Goal: Task Accomplishment & Management: Complete application form

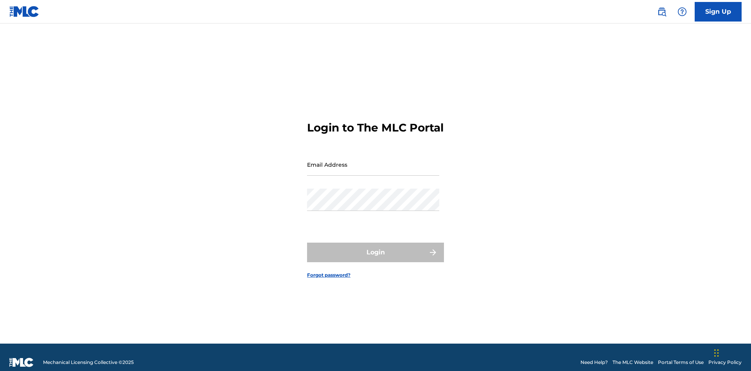
scroll to position [10, 0]
click at [373, 161] on input "Email Address" at bounding box center [373, 164] width 132 height 22
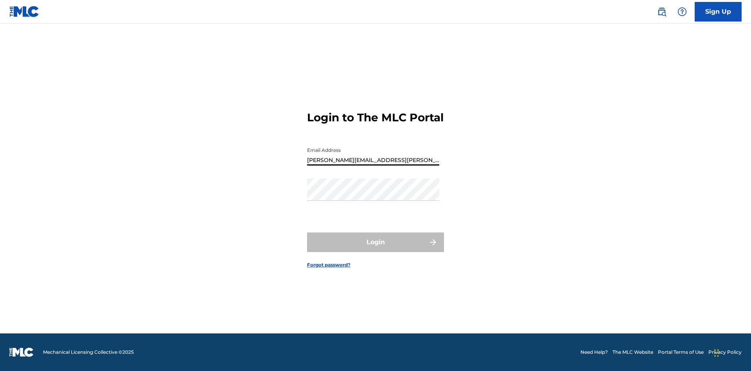
type input "[PERSON_NAME][EMAIL_ADDRESS][PERSON_NAME][DOMAIN_NAME]"
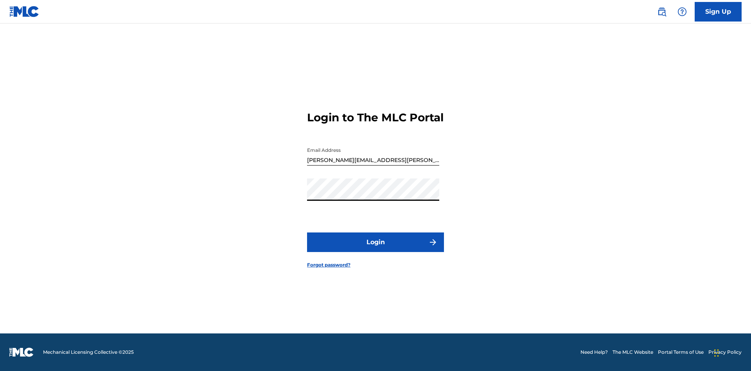
click at [376, 249] on button "Login" at bounding box center [375, 242] width 137 height 20
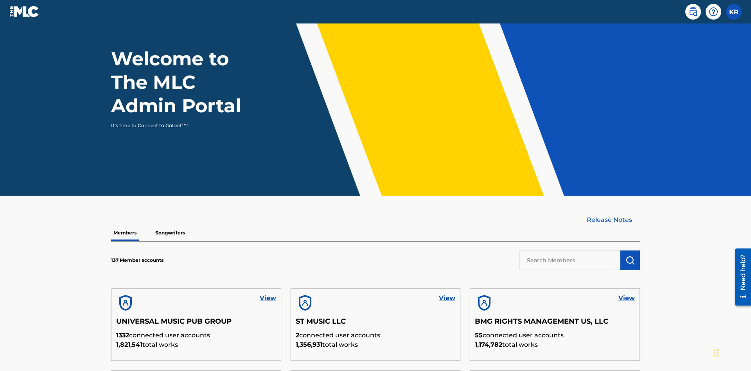
click at [570, 250] on input "text" at bounding box center [570, 260] width 101 height 20
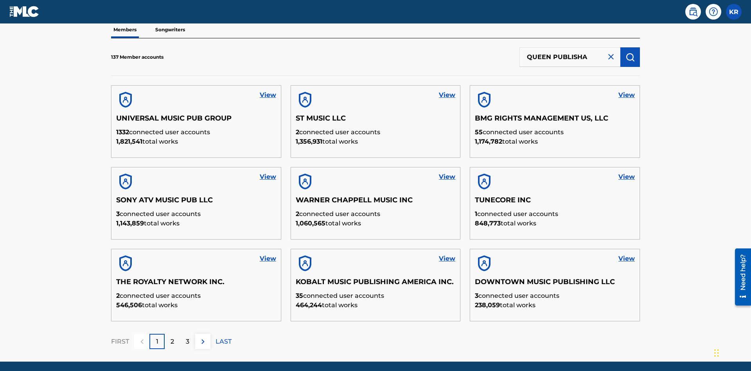
type input "QUEEN PUBLISHA"
click at [630, 52] on img "submit" at bounding box center [630, 56] width 9 height 9
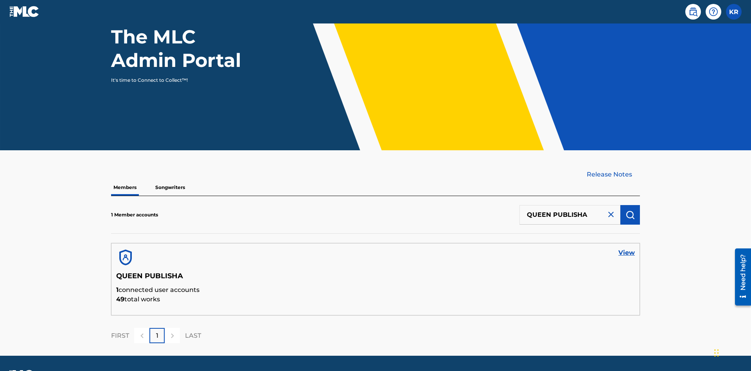
click at [627, 248] on link "View" at bounding box center [627, 252] width 16 height 9
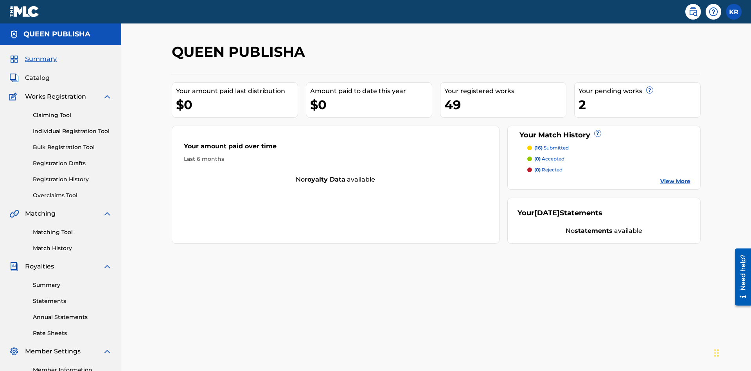
click at [37, 73] on span "Catalog" at bounding box center [37, 77] width 25 height 9
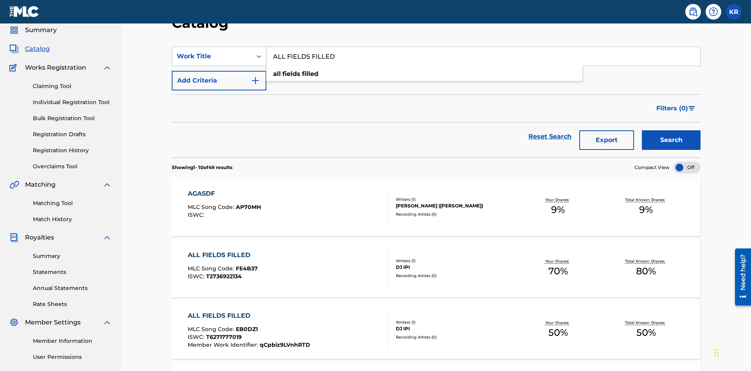
scroll to position [98, 0]
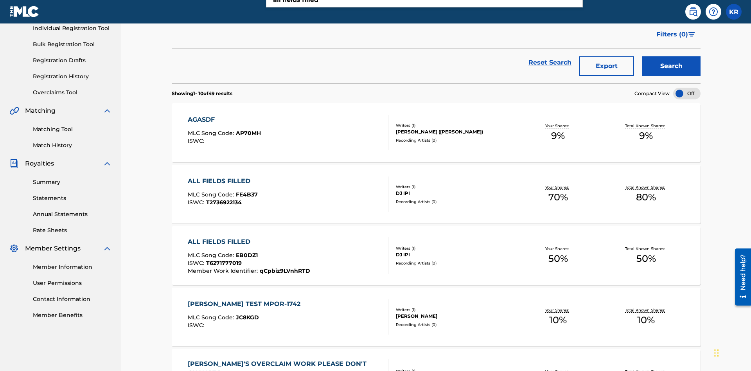
type input "ALL FIELDS FILLED"
click at [671, 57] on button "Search" at bounding box center [671, 67] width 59 height 20
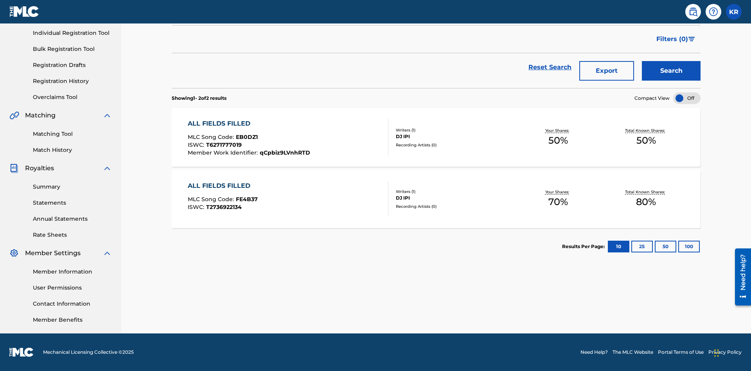
click at [246, 137] on span "EB0DZ1" at bounding box center [247, 136] width 22 height 7
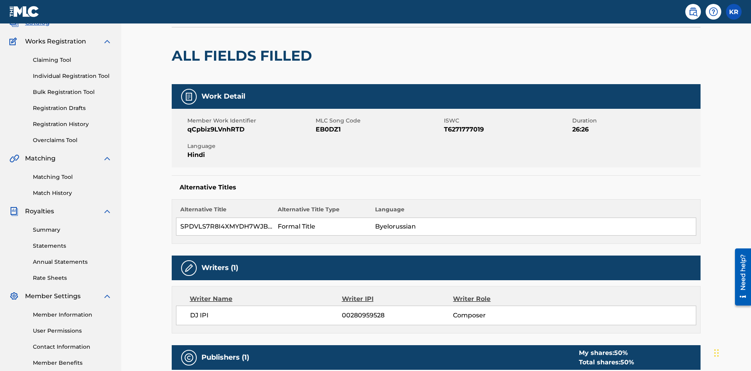
click at [668, 7] on button "Edit" at bounding box center [677, 2] width 47 height 12
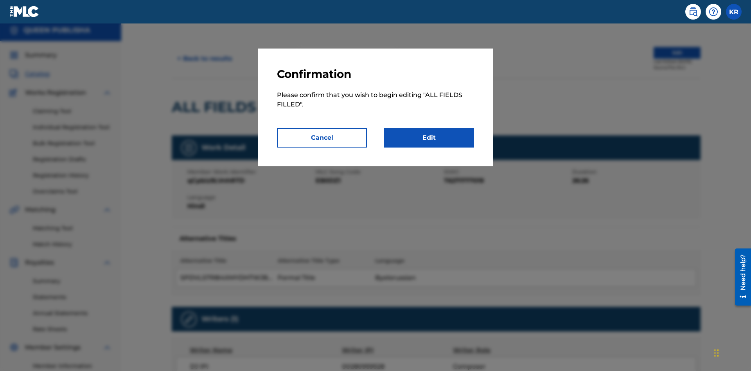
click at [429, 138] on link "Edit" at bounding box center [429, 138] width 90 height 20
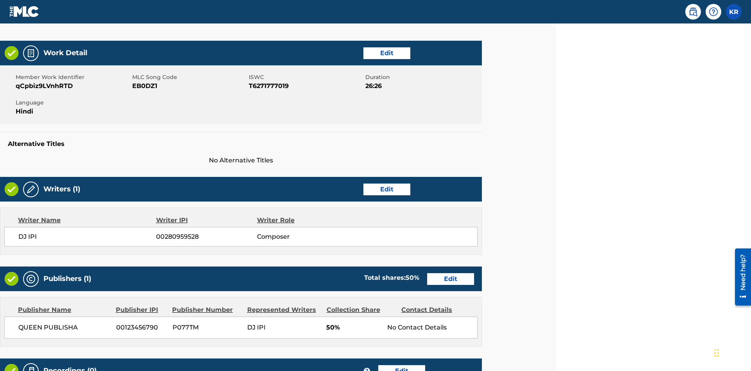
click at [387, 53] on link "Edit" at bounding box center [386, 53] width 47 height 12
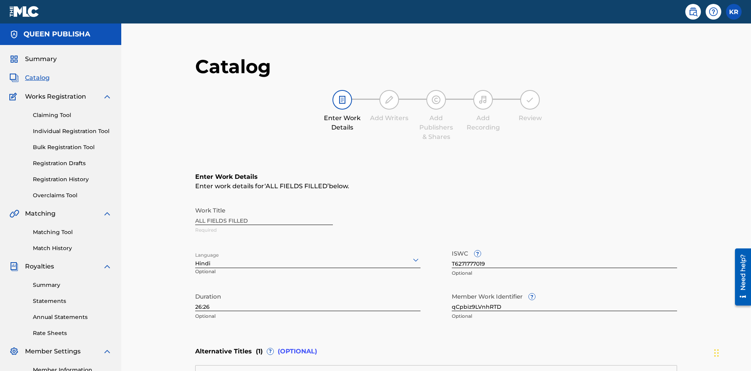
scroll to position [184, 195]
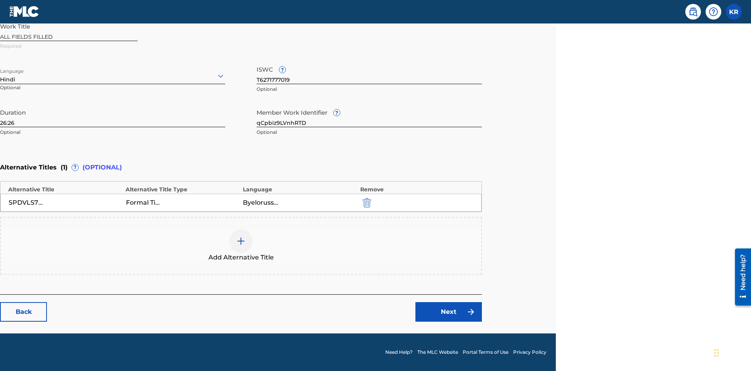
click at [113, 116] on input "26:26" at bounding box center [112, 116] width 225 height 22
type input "12:12"
click at [221, 76] on icon at bounding box center [220, 75] width 9 height 9
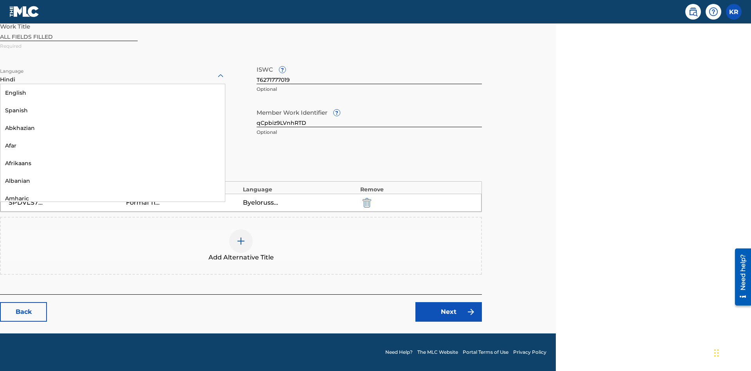
scroll to position [751, 0]
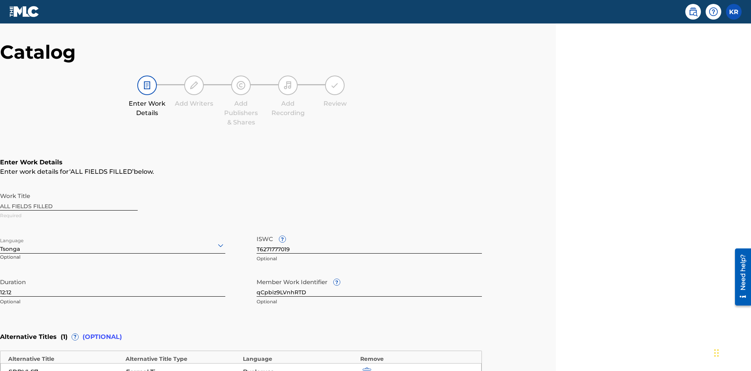
scroll to position [184, 195]
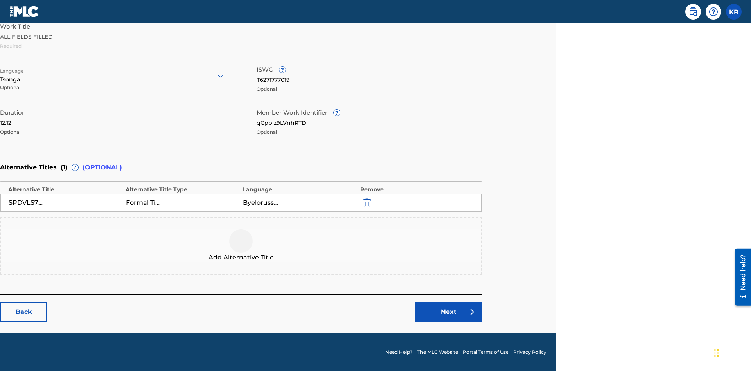
click at [369, 116] on input "qCpbiz9LVnhRTD" at bounding box center [369, 116] width 225 height 22
type input "OcAjHwj4T865F0"
click at [369, 73] on input "T6271777019" at bounding box center [369, 73] width 225 height 22
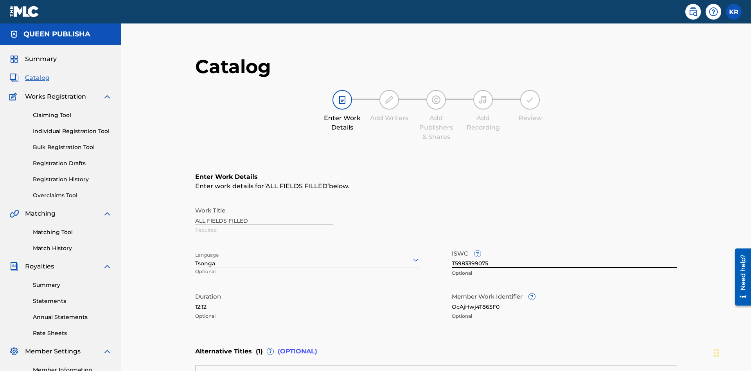
scroll to position [184, 0]
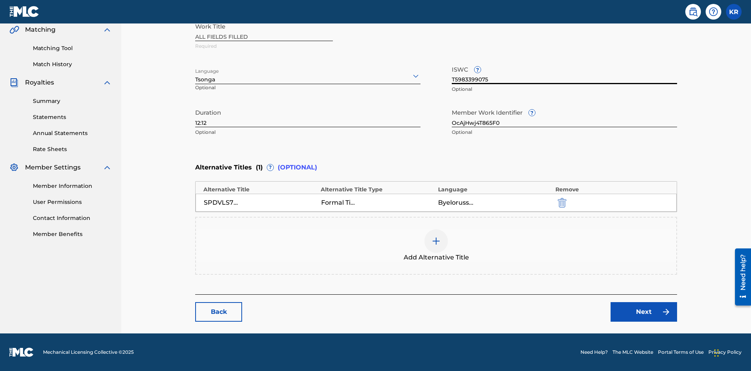
type input "T5983399075"
click at [558, 202] on img "submit" at bounding box center [562, 202] width 9 height 9
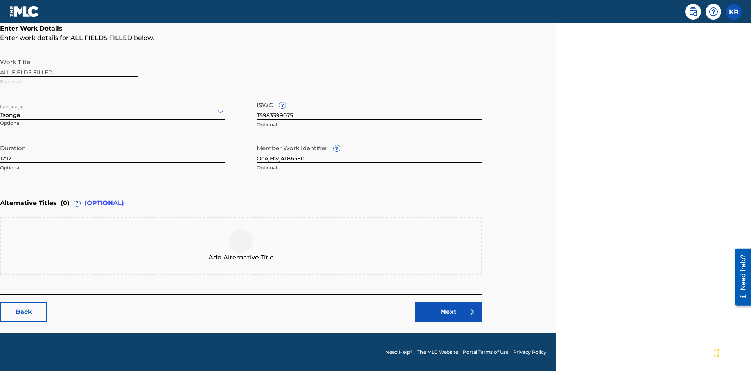
click at [241, 245] on img at bounding box center [240, 240] width 9 height 9
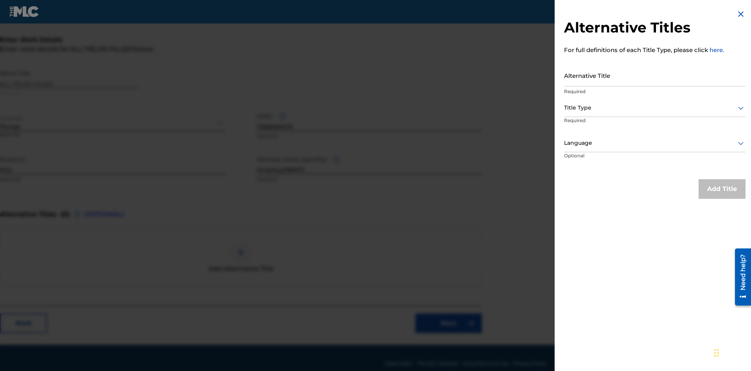
click at [655, 75] on input "Alternative Title" at bounding box center [655, 75] width 182 height 22
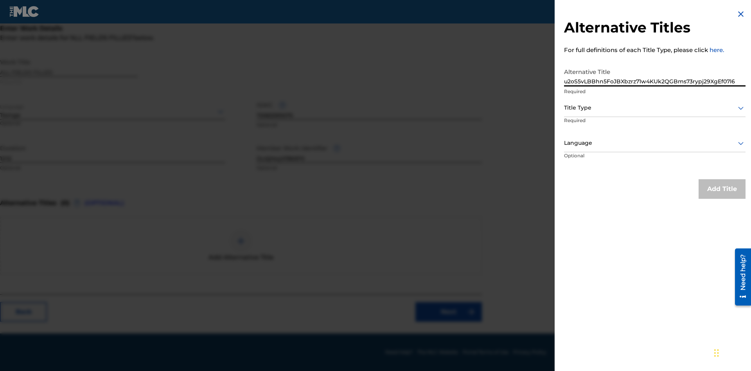
type input "u2oS5vLBBhn5FoJBXbzrz71w4KUk2QGBms73rypj29XgEf07l6"
click at [655, 108] on div at bounding box center [655, 108] width 182 height 10
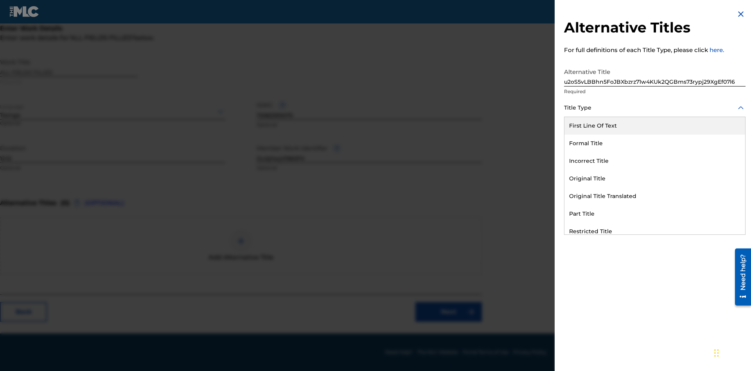
click at [655, 258] on div "Original Title With National Characters" at bounding box center [655, 267] width 181 height 18
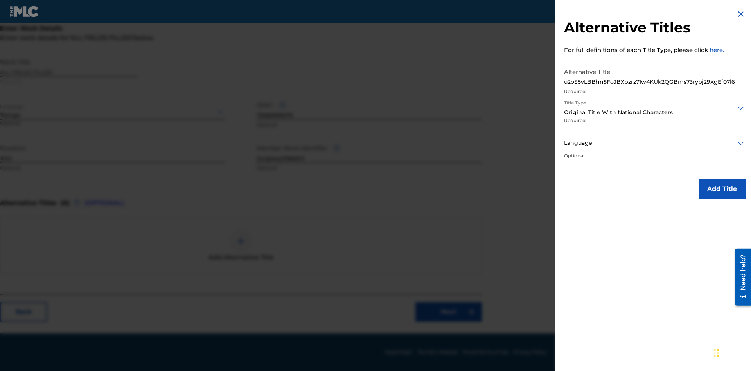
click at [655, 143] on div at bounding box center [655, 143] width 182 height 10
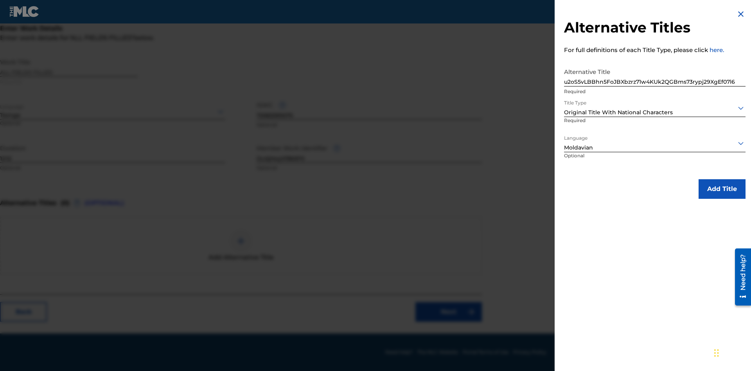
click at [722, 189] on button "Add Title" at bounding box center [722, 189] width 47 height 20
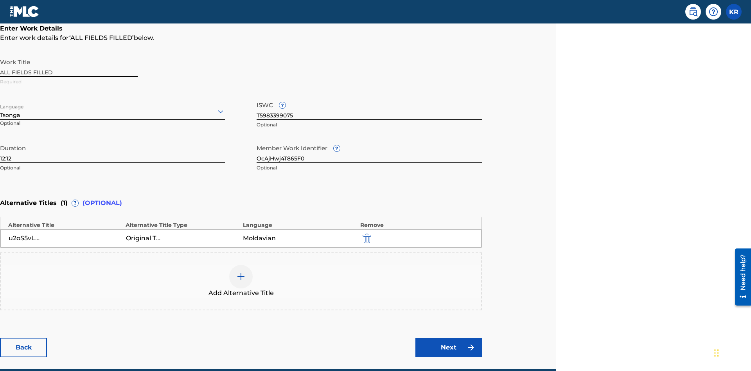
scroll to position [184, 195]
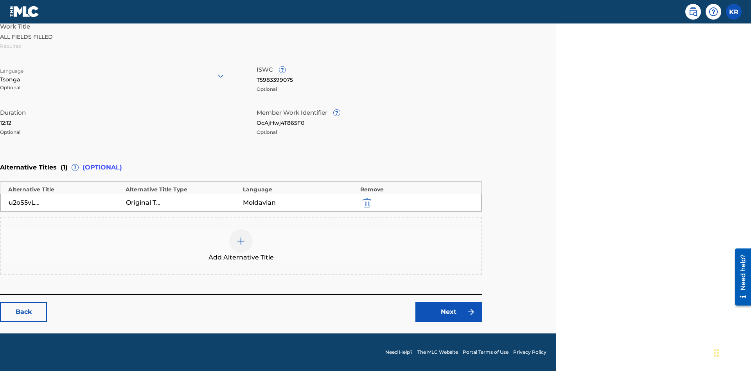
click at [449, 312] on link "Next" at bounding box center [449, 312] width 67 height 20
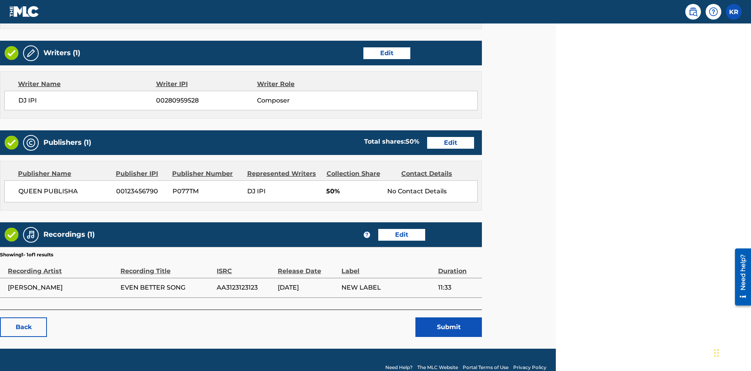
click at [387, 53] on link "Edit" at bounding box center [386, 53] width 47 height 12
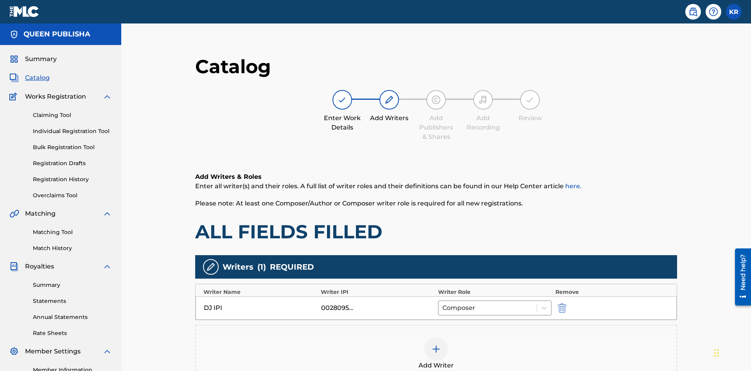
click at [558, 303] on img "submit" at bounding box center [562, 307] width 9 height 9
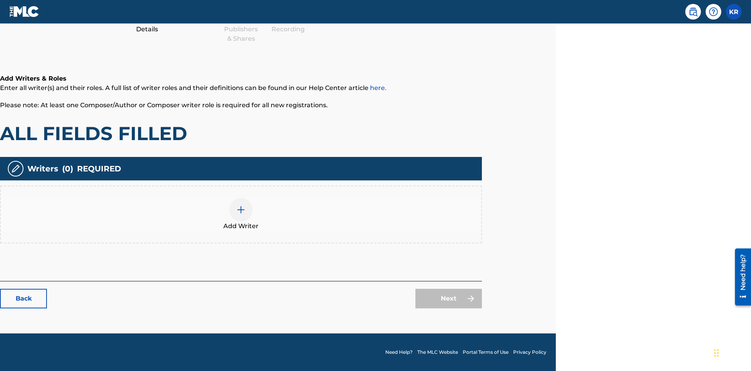
click at [241, 214] on img at bounding box center [240, 209] width 9 height 9
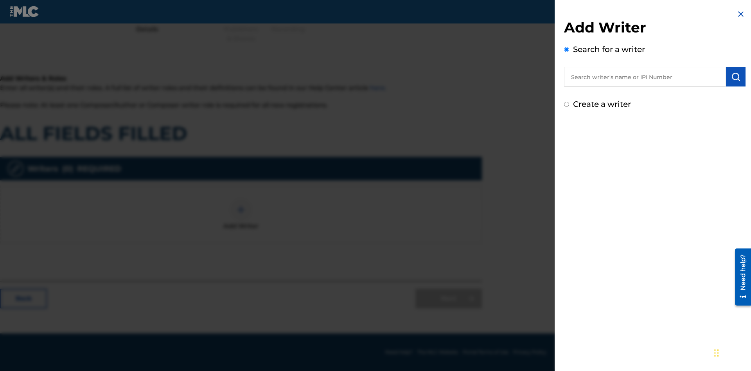
click at [567, 104] on input "Create a writer" at bounding box center [566, 104] width 5 height 5
radio input "false"
radio input "true"
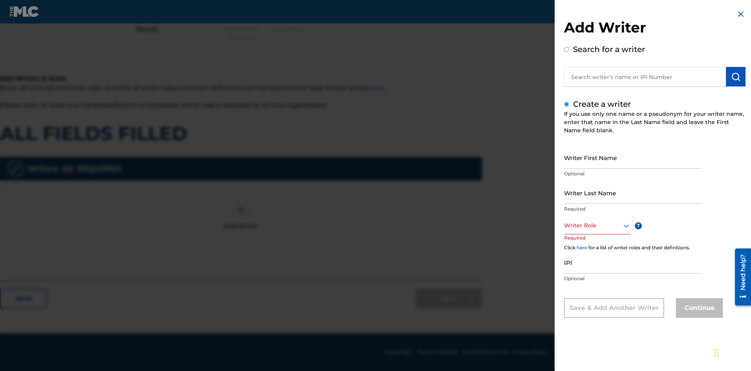
click at [633, 157] on input "Writer First Name" at bounding box center [633, 157] width 138 height 22
type input "v4tvFMByoY6HNiALBwUjYYdZ3"
click at [633, 192] on input "Writer Last Name" at bounding box center [633, 193] width 138 height 22
type input "stfkA03jo7JUBgVYkFPLgPo6p"
click at [597, 225] on div at bounding box center [597, 226] width 67 height 10
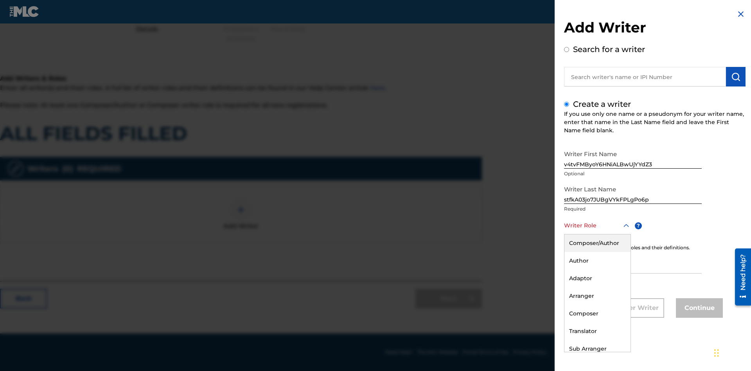
click at [597, 313] on div "Composer" at bounding box center [598, 314] width 66 height 18
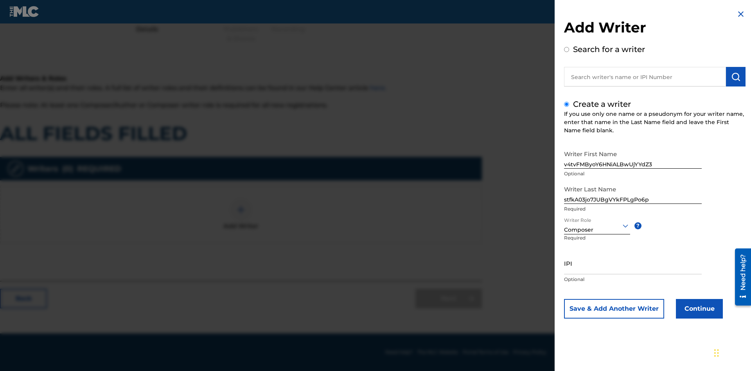
click at [633, 263] on input "IPI" at bounding box center [633, 263] width 138 height 22
type input "73213849768"
click at [698, 309] on button "Continue" at bounding box center [699, 309] width 47 height 20
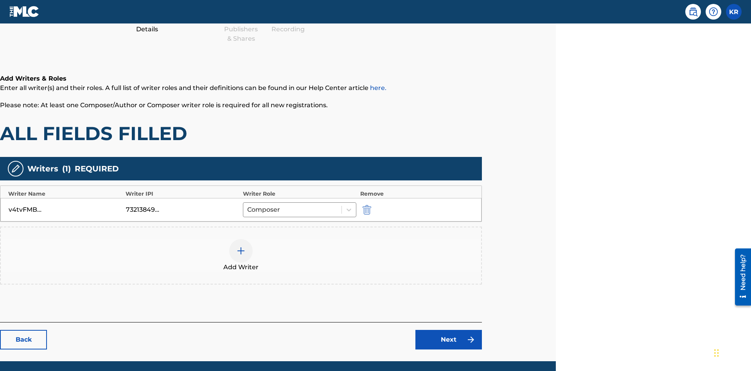
click at [241, 239] on div at bounding box center [240, 250] width 23 height 23
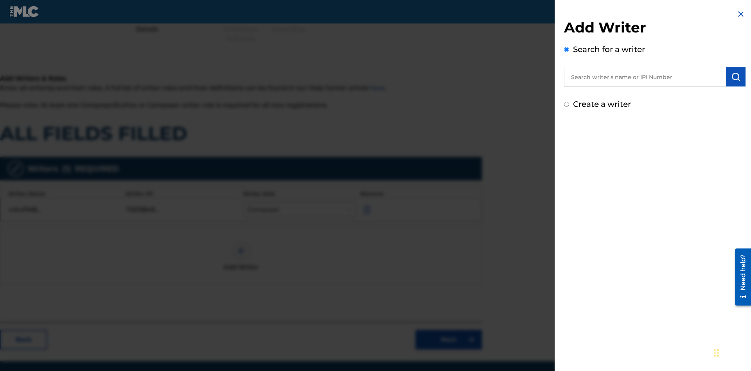
scroll to position [126, 195]
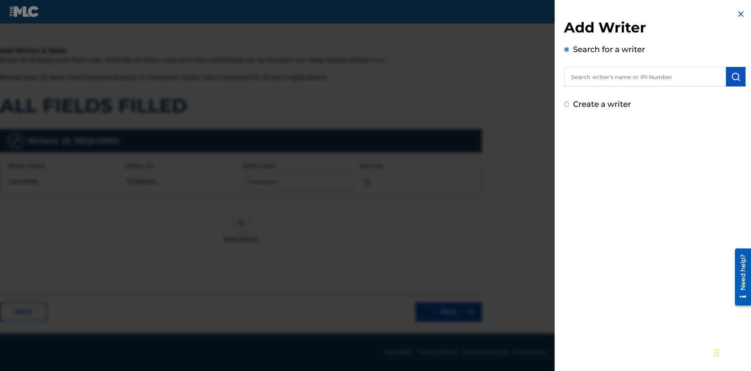
click at [567, 104] on input "Create a writer" at bounding box center [566, 104] width 5 height 5
radio input "false"
radio input "true"
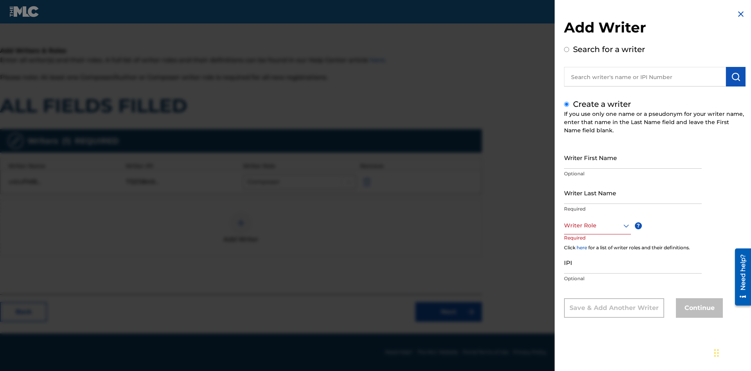
click at [633, 157] on input "Writer First Name" at bounding box center [633, 157] width 138 height 22
type input "7xKgAguHsH5iRMUab1oZJMtz1"
click at [633, 192] on input "Writer Last Name" at bounding box center [633, 193] width 138 height 22
type input "3JaHyCWJBy4ry2zhaGCxlYctU"
click at [597, 225] on div at bounding box center [597, 226] width 67 height 10
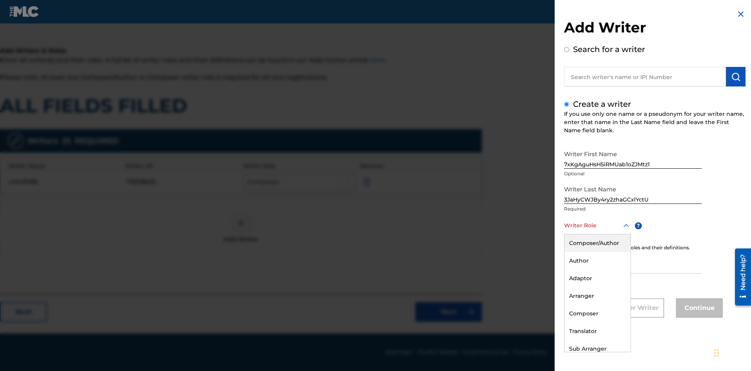
click at [597, 358] on div "Sub Author" at bounding box center [598, 367] width 66 height 18
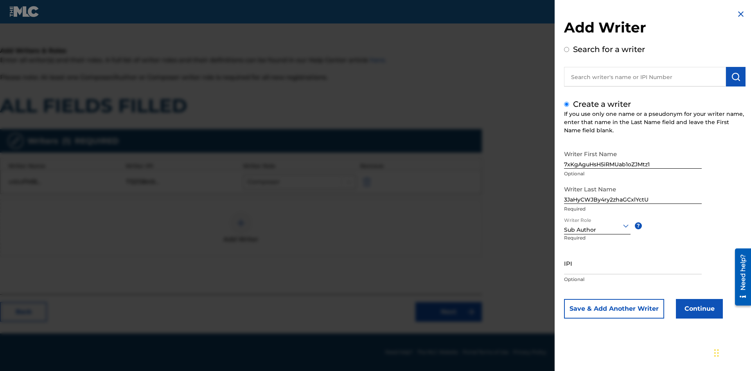
click at [633, 263] on input "IPI" at bounding box center [633, 263] width 138 height 22
type input "92649547594"
click at [698, 309] on button "Continue" at bounding box center [699, 309] width 47 height 20
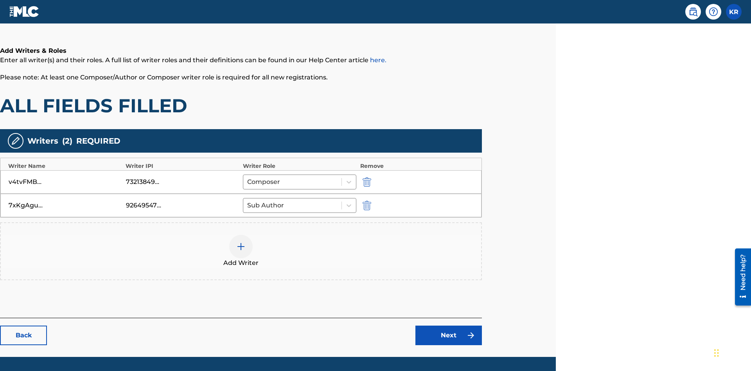
scroll to position [149, 195]
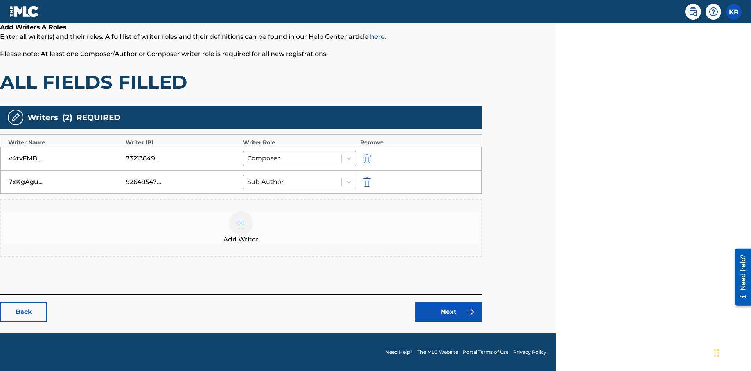
click at [449, 312] on link "Next" at bounding box center [449, 312] width 67 height 20
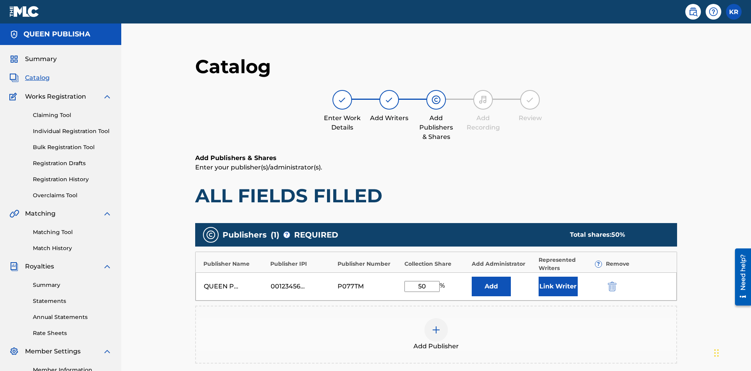
scroll to position [98, 195]
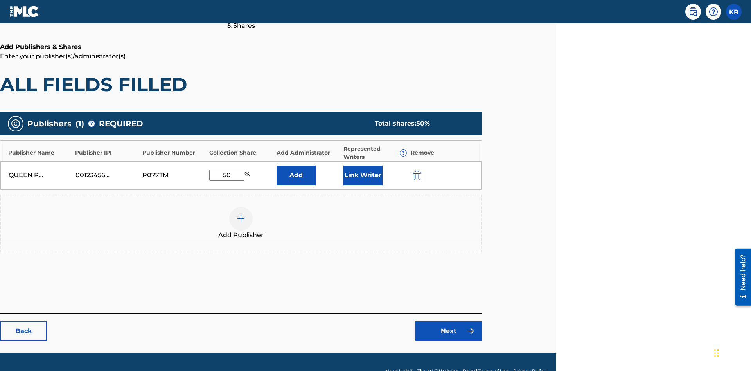
click at [416, 171] on img "submit" at bounding box center [417, 175] width 9 height 9
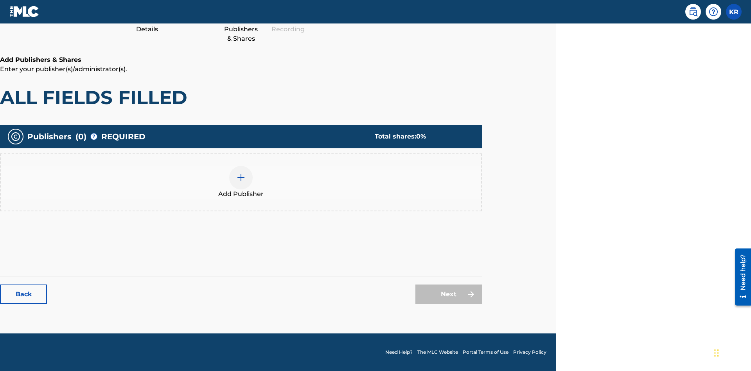
click at [241, 177] on img at bounding box center [240, 177] width 9 height 9
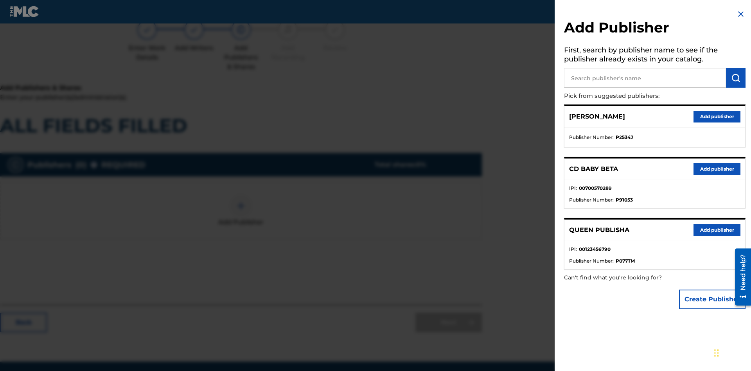
click at [713, 299] on button "Create Publisher" at bounding box center [712, 300] width 67 height 20
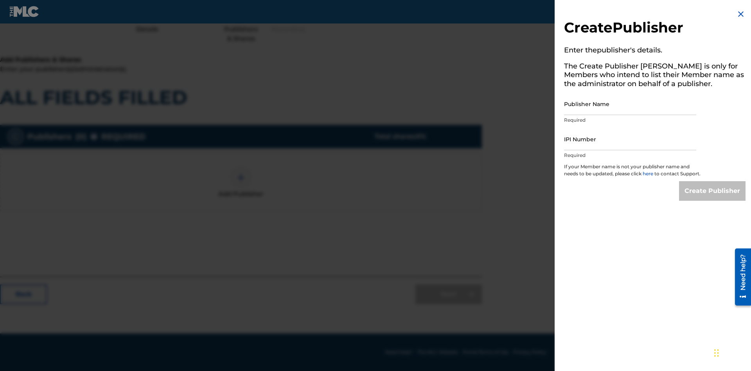
click at [630, 104] on input "Publisher Name" at bounding box center [630, 104] width 132 height 22
type input "riLN3jkpn3NS0zZRXylp"
click at [630, 139] on input "IPI Number" at bounding box center [630, 139] width 132 height 22
type input "27792034947"
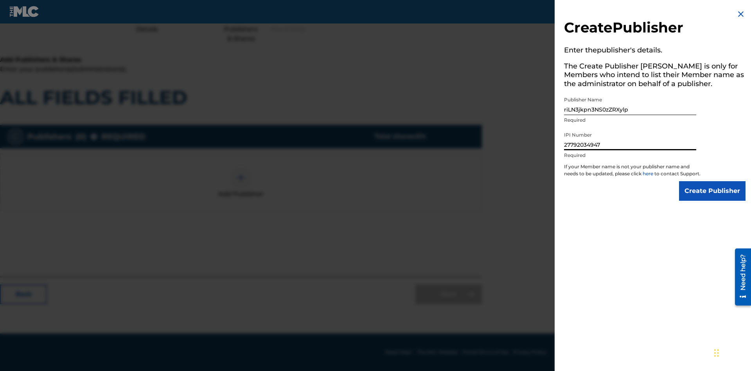
click at [713, 198] on input "Create Publisher" at bounding box center [712, 191] width 67 height 20
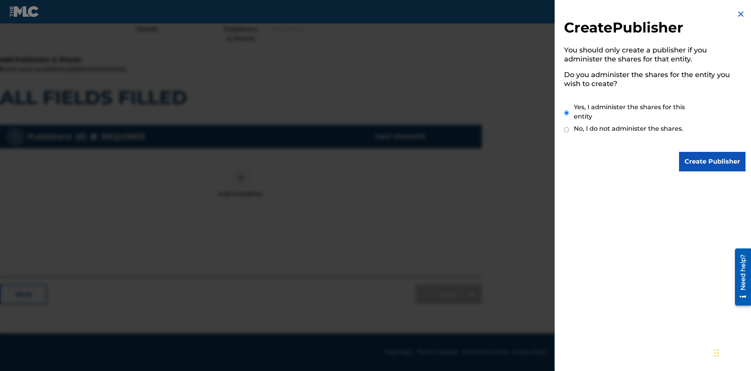
click at [713, 162] on input "Create Publisher" at bounding box center [712, 162] width 67 height 20
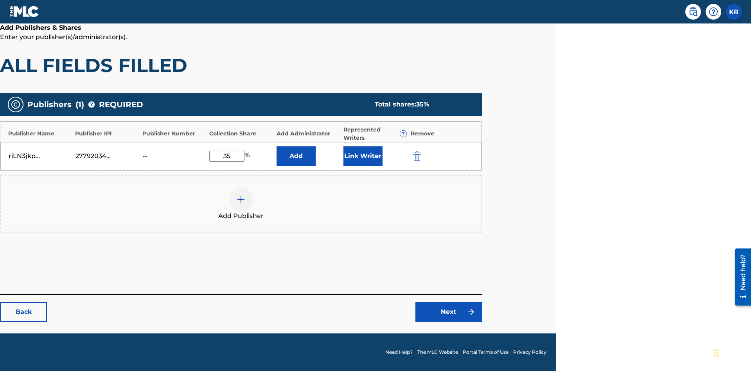
type input "35"
click at [363, 156] on button "Link Writer" at bounding box center [363, 156] width 39 height 20
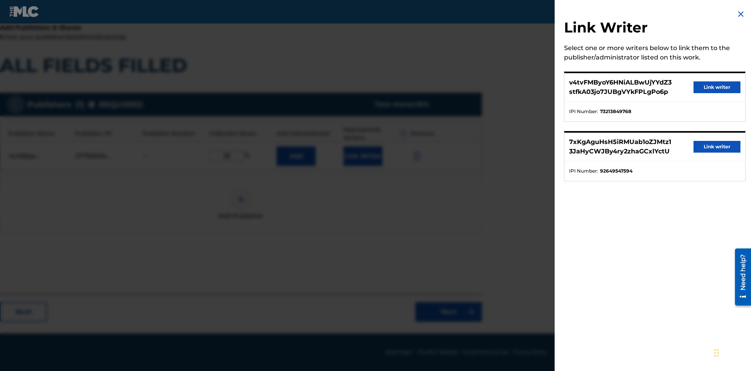
click at [717, 87] on button "Link writer" at bounding box center [717, 87] width 47 height 12
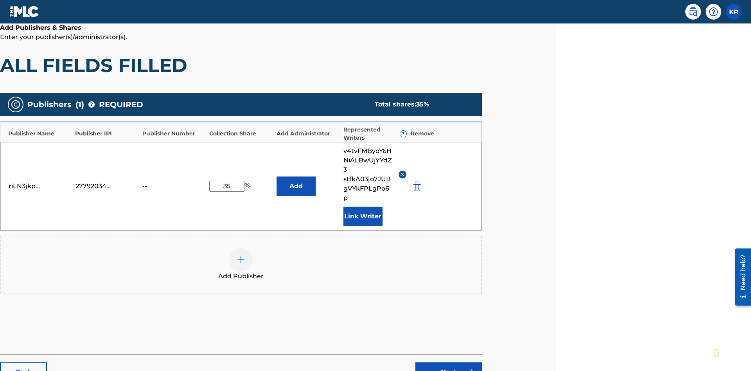
click at [363, 207] on button "Link Writer" at bounding box center [363, 217] width 39 height 20
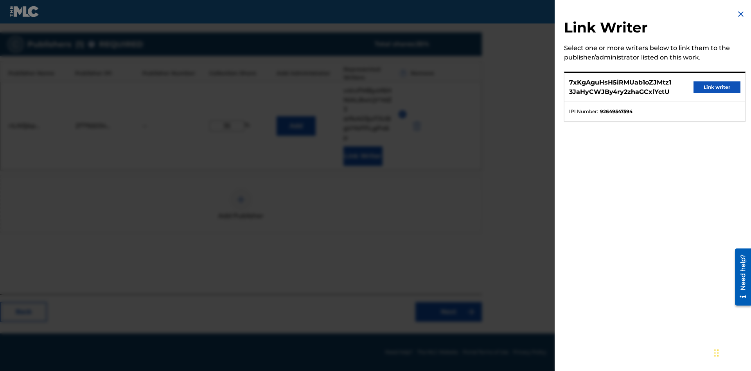
click at [717, 87] on button "Link writer" at bounding box center [717, 87] width 47 height 12
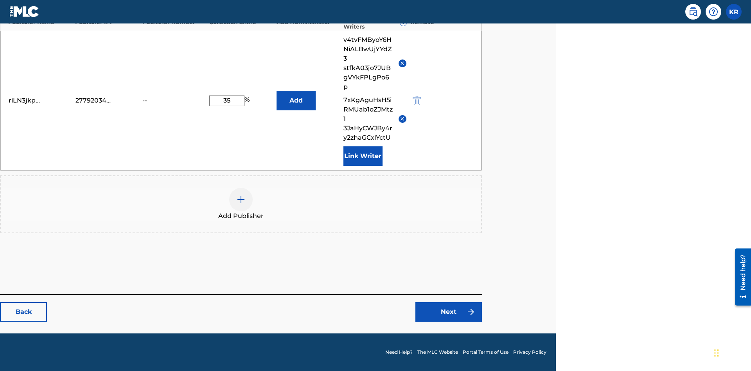
click at [363, 156] on button "Link Writer" at bounding box center [363, 156] width 39 height 20
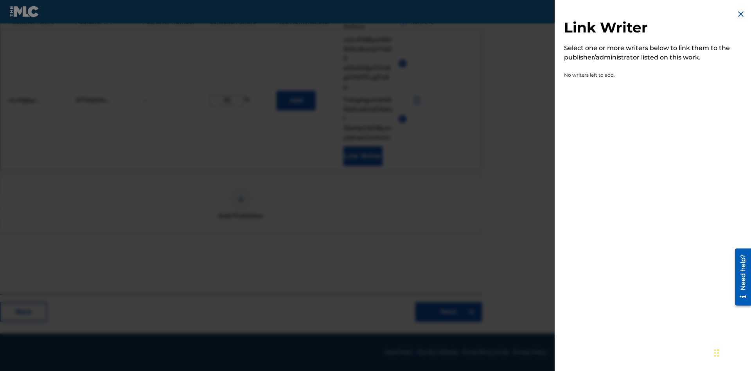
click at [741, 14] on img at bounding box center [740, 13] width 9 height 9
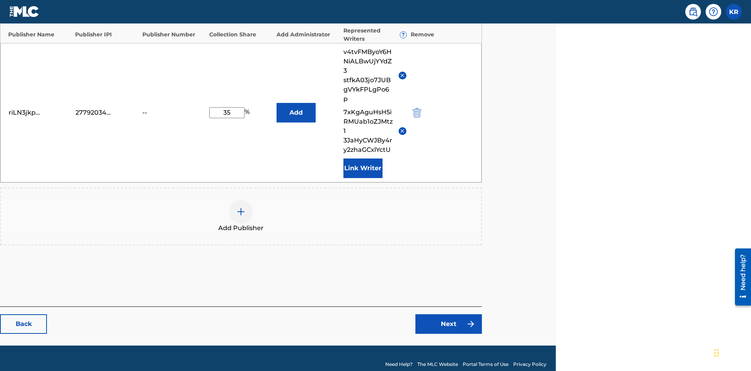
scroll to position [241, 195]
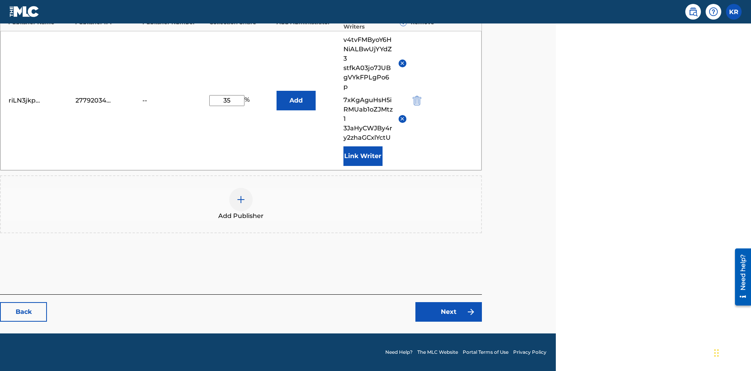
click at [296, 100] on button "Add" at bounding box center [296, 101] width 39 height 20
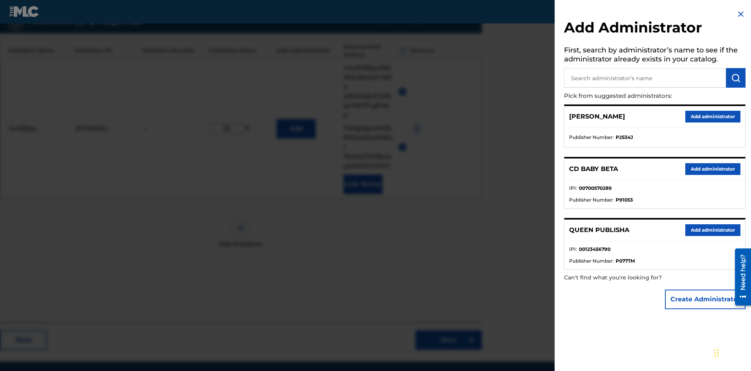
click at [706, 299] on button "Create Administrator" at bounding box center [705, 300] width 81 height 20
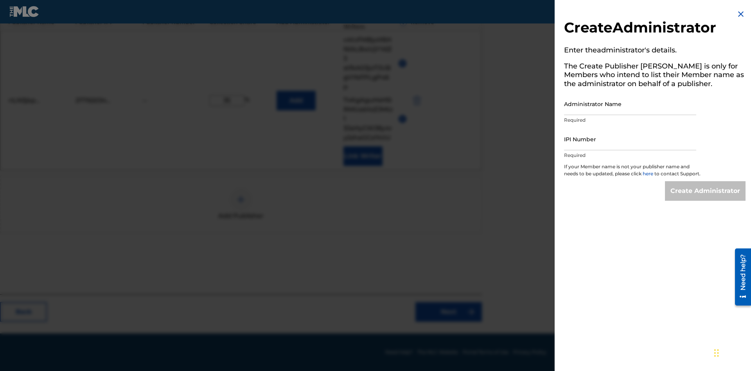
click at [630, 104] on input "Administrator Name" at bounding box center [630, 104] width 132 height 22
type input "npBH1TTcvFu5UuYJZVA9"
click at [630, 139] on input "IPI Number" at bounding box center [630, 139] width 132 height 22
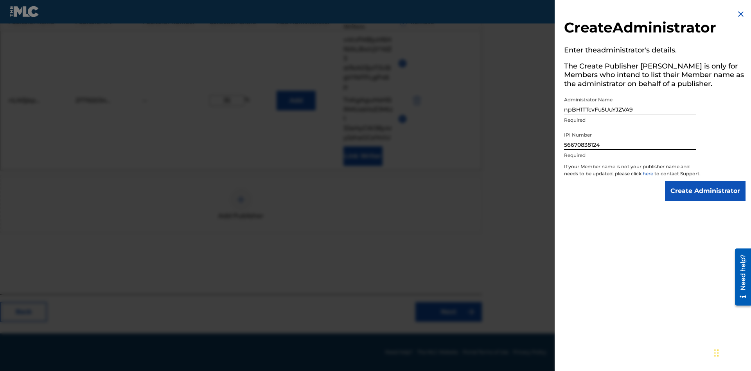
type input "56670838124"
click at [706, 198] on input "Create Administrator" at bounding box center [705, 191] width 81 height 20
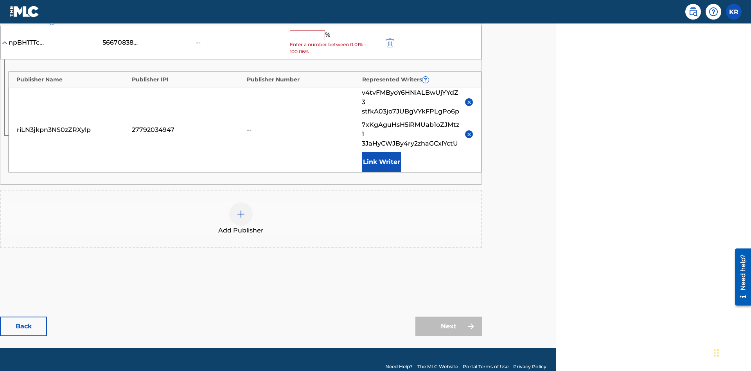
scroll to position [221, 195]
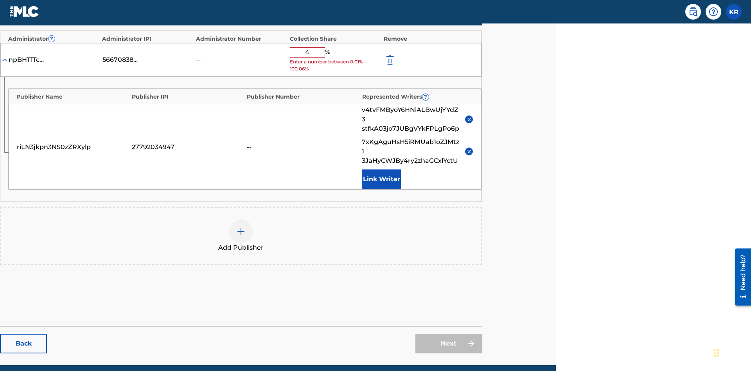
type input "44"
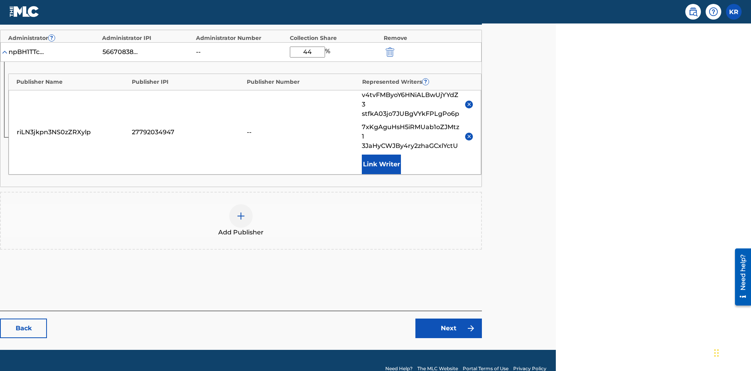
click at [449, 318] on link "Next" at bounding box center [449, 328] width 67 height 20
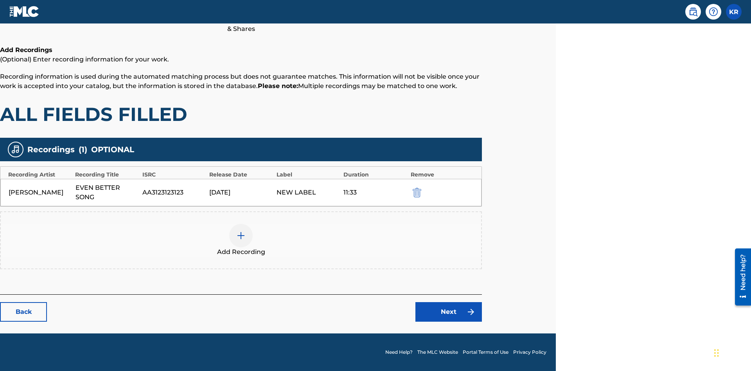
click at [416, 192] on img "submit" at bounding box center [417, 192] width 9 height 9
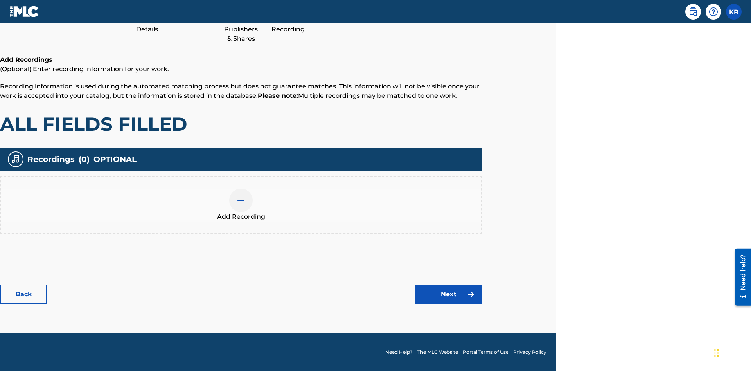
click at [241, 205] on img at bounding box center [240, 200] width 9 height 9
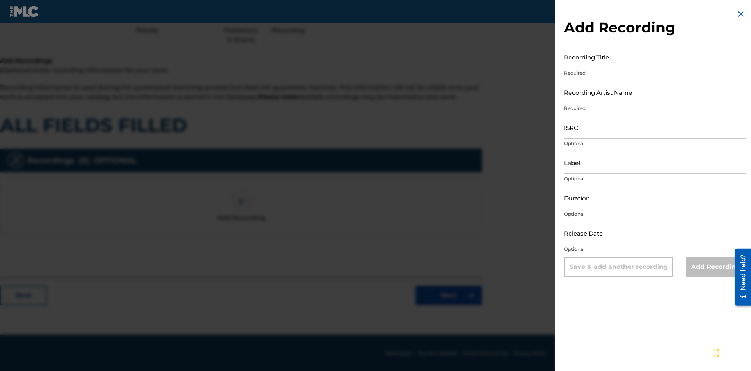
click at [655, 57] on input "Recording Title" at bounding box center [655, 57] width 182 height 22
type input "nNKFP9qb79CLhhH7SKjCP4REg"
click at [655, 92] on input "Recording Artist Name" at bounding box center [655, 92] width 182 height 22
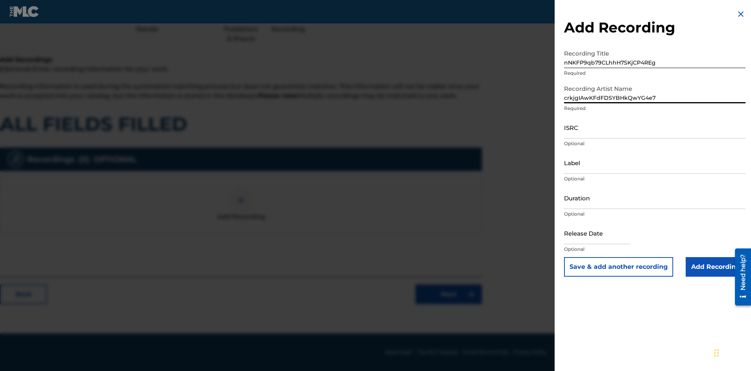
type input "crkjgIAwKFdFDSYBHkQwYG4e7"
click at [655, 127] on input "ISRC" at bounding box center [655, 127] width 182 height 22
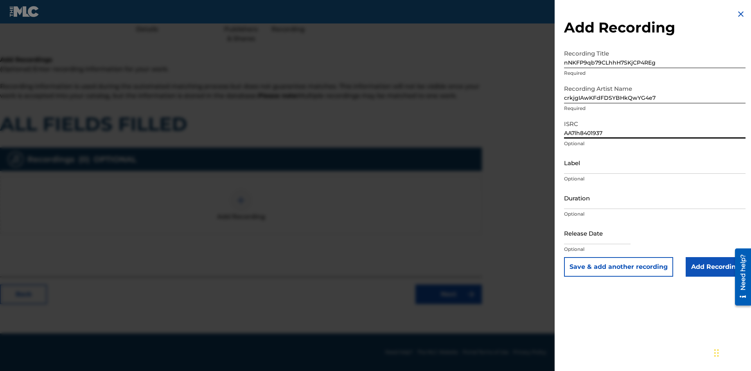
type input "AA7lh8401937"
click at [655, 162] on input "Label" at bounding box center [655, 162] width 182 height 22
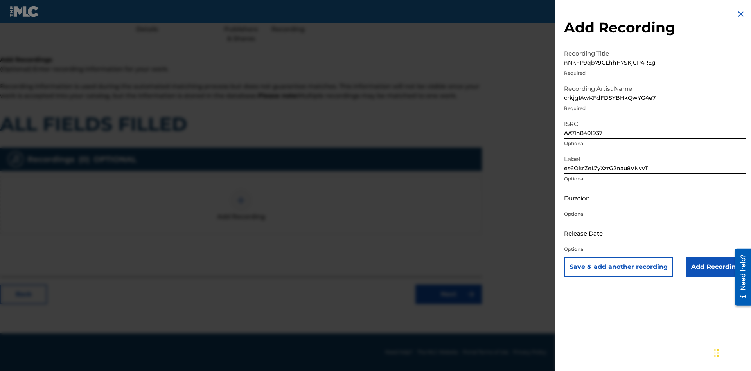
type input "es6OkrZeL7yXzrG2nau8VNvvT"
click at [655, 198] on input "Duration" at bounding box center [655, 198] width 182 height 22
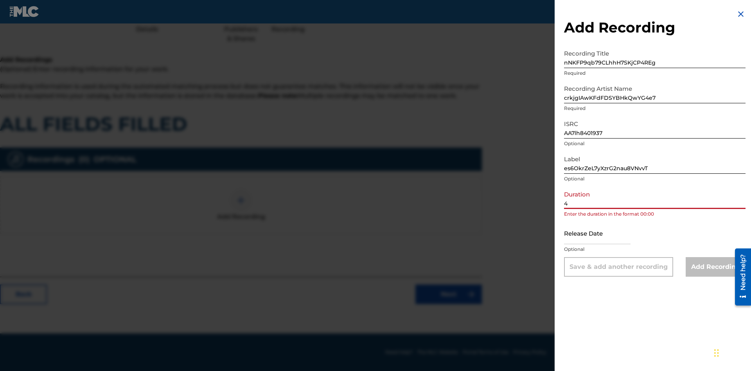
click at [655, 198] on input "4" at bounding box center [655, 198] width 182 height 22
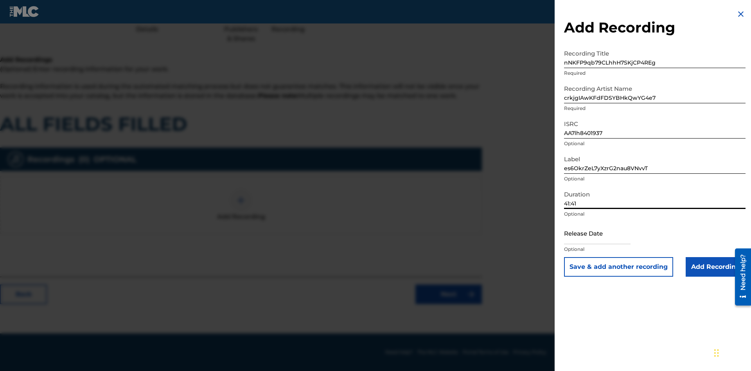
type input "41:41"
click at [604, 234] on input "text" at bounding box center [597, 233] width 67 height 22
select select "7"
select select "2025"
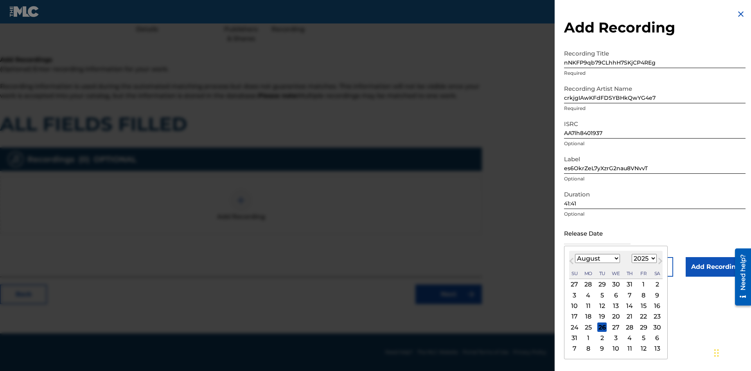
click at [597, 259] on select "January February March April May June July August September October November De…" at bounding box center [597, 258] width 45 height 9
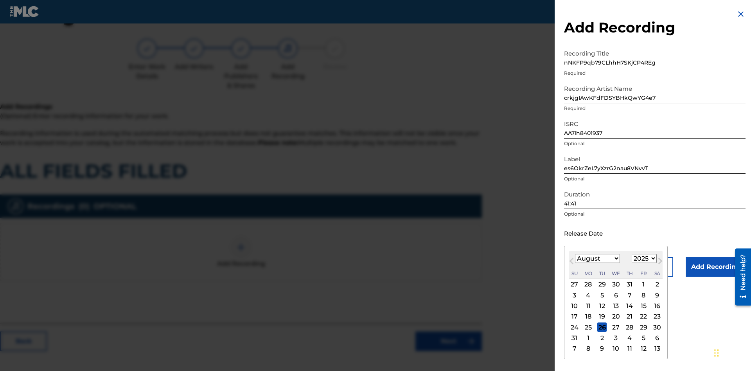
select select "7"
click at [643, 259] on select "1900 1901 1902 1903 1904 1905 1906 1907 1908 1909 1910 1911 1912 1913 1914 1915…" at bounding box center [644, 258] width 25 height 9
select select "2025"
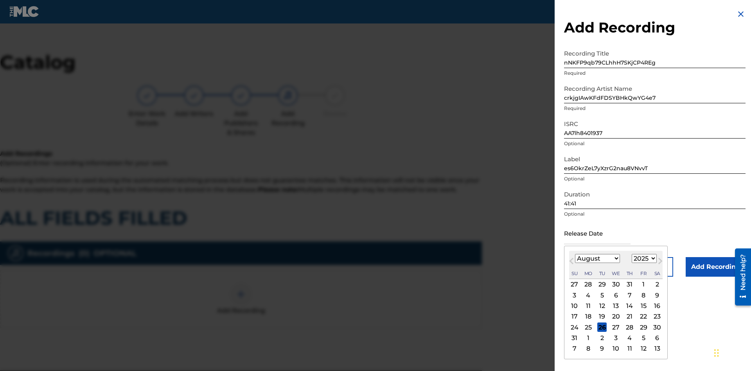
click at [643, 259] on select "1900 1901 1902 1903 1904 1905 1906 1907 1908 1909 1910 1911 1912 1913 1914 1915…" at bounding box center [644, 258] width 25 height 9
click at [574, 317] on div "17" at bounding box center [574, 316] width 9 height 9
type input "[DATE]"
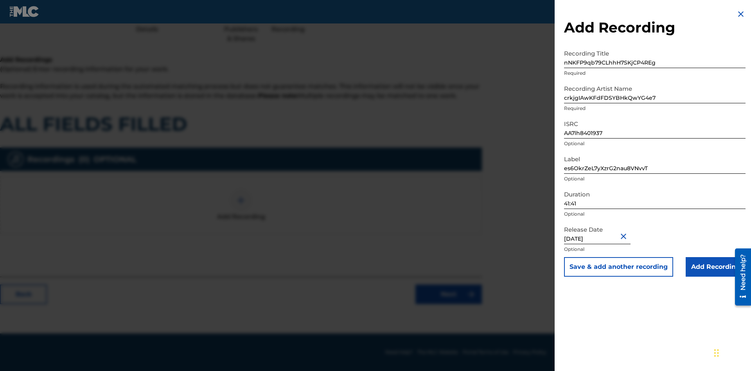
click at [716, 267] on input "Add Recording" at bounding box center [716, 267] width 60 height 20
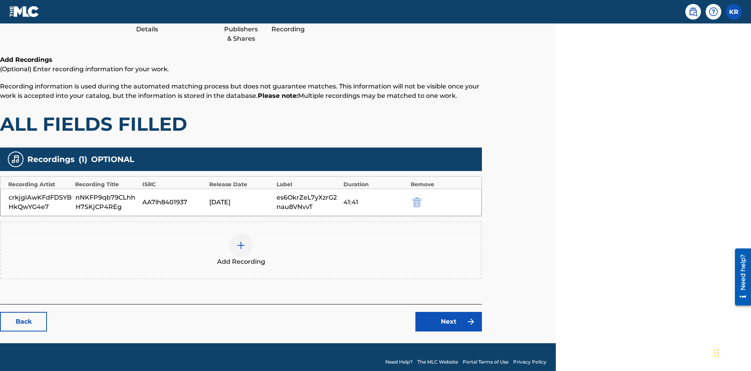
scroll to position [108, 195]
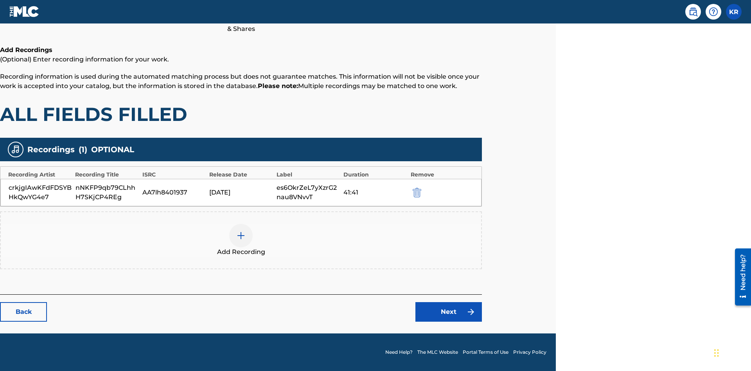
click at [449, 312] on link "Next" at bounding box center [449, 312] width 67 height 20
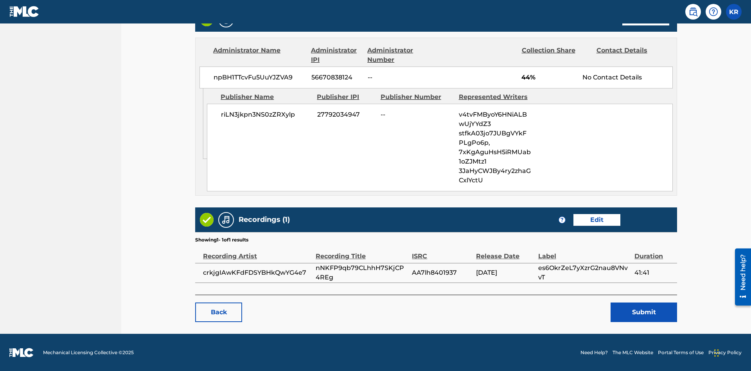
scroll to position [400, 195]
